Goal: Task Accomplishment & Management: Use online tool/utility

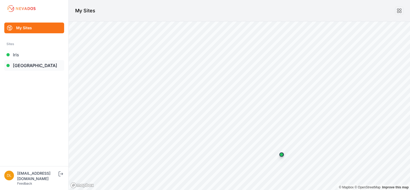
click at [31, 63] on link "[GEOGRAPHIC_DATA]" at bounding box center [34, 65] width 60 height 11
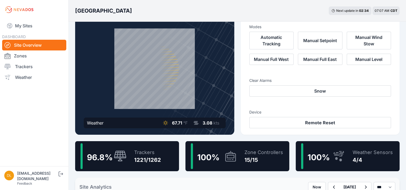
scroll to position [27, 0]
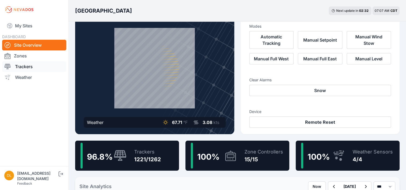
click at [22, 64] on link "Trackers" at bounding box center [34, 66] width 64 height 11
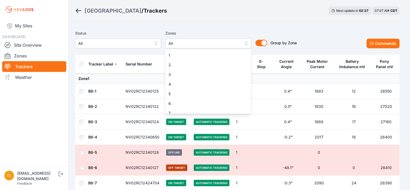
click at [192, 43] on span "All" at bounding box center [205, 43] width 72 height 6
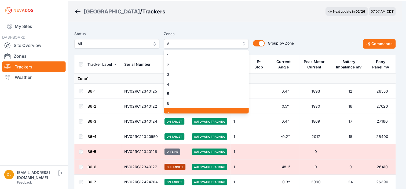
scroll to position [4, 0]
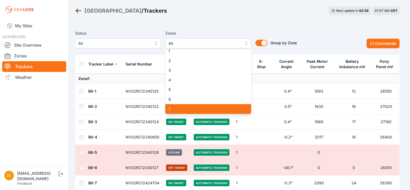
click at [187, 111] on span "7" at bounding box center [205, 108] width 73 height 5
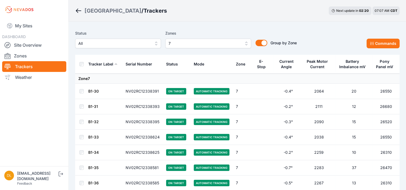
click at [84, 64] on th at bounding box center [81, 64] width 13 height 19
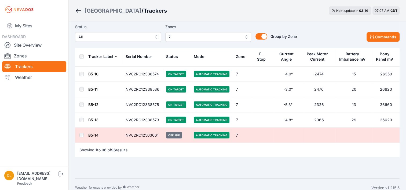
scroll to position [1411, 0]
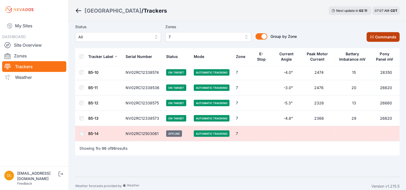
click at [385, 39] on button "Commands" at bounding box center [383, 37] width 33 height 10
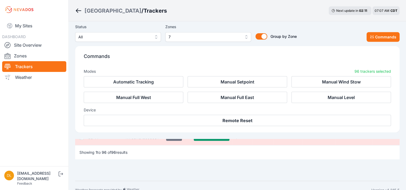
scroll to position [1501, 0]
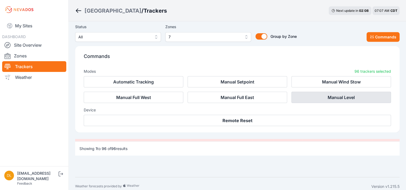
click at [319, 95] on button "Manual Level" at bounding box center [341, 97] width 100 height 11
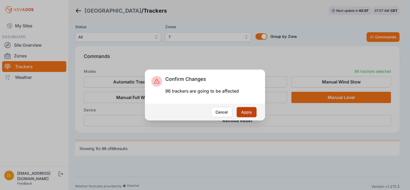
click at [247, 112] on button "Apply" at bounding box center [247, 112] width 20 height 10
